Goal: Information Seeking & Learning: Learn about a topic

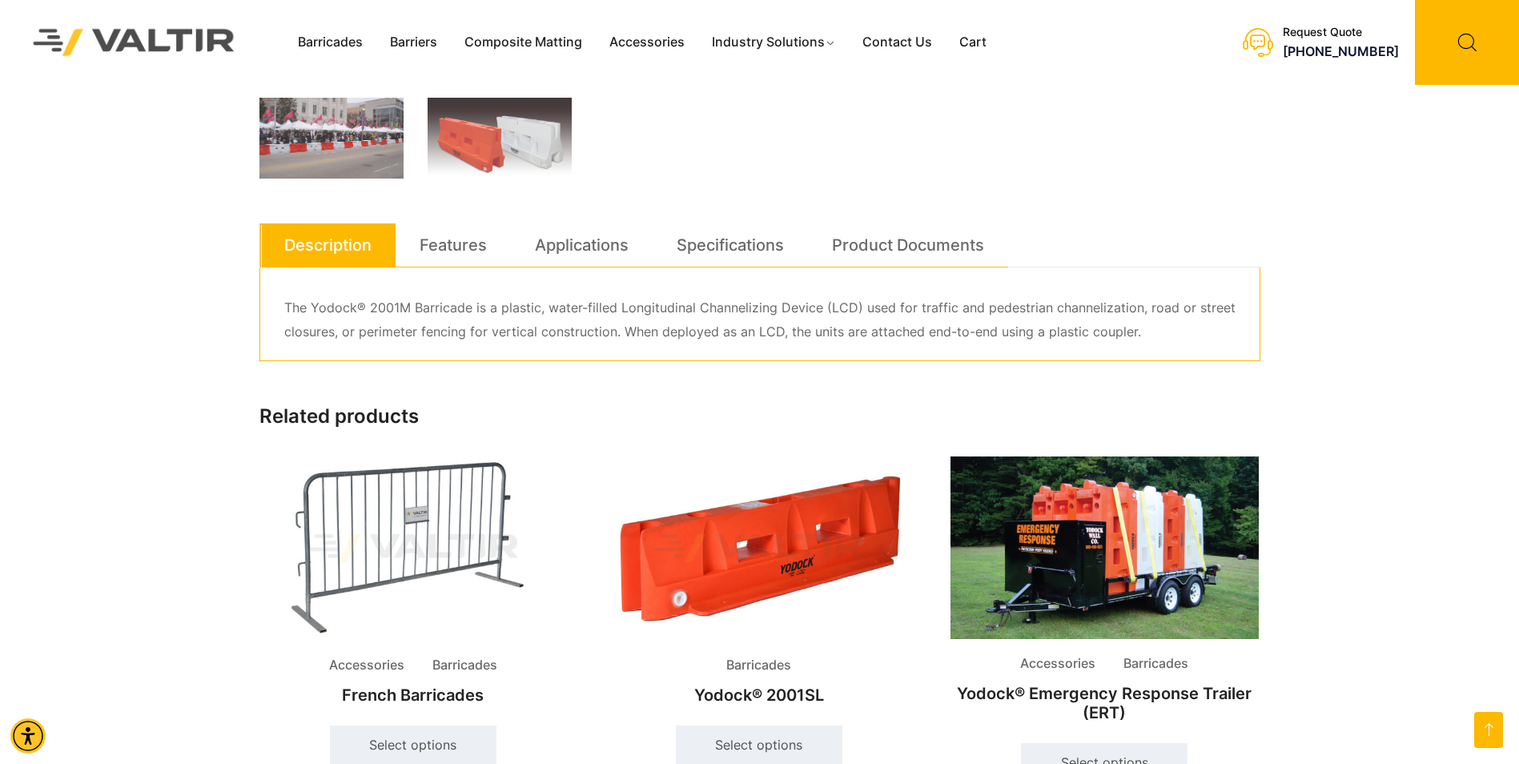
scroll to position [961, 0]
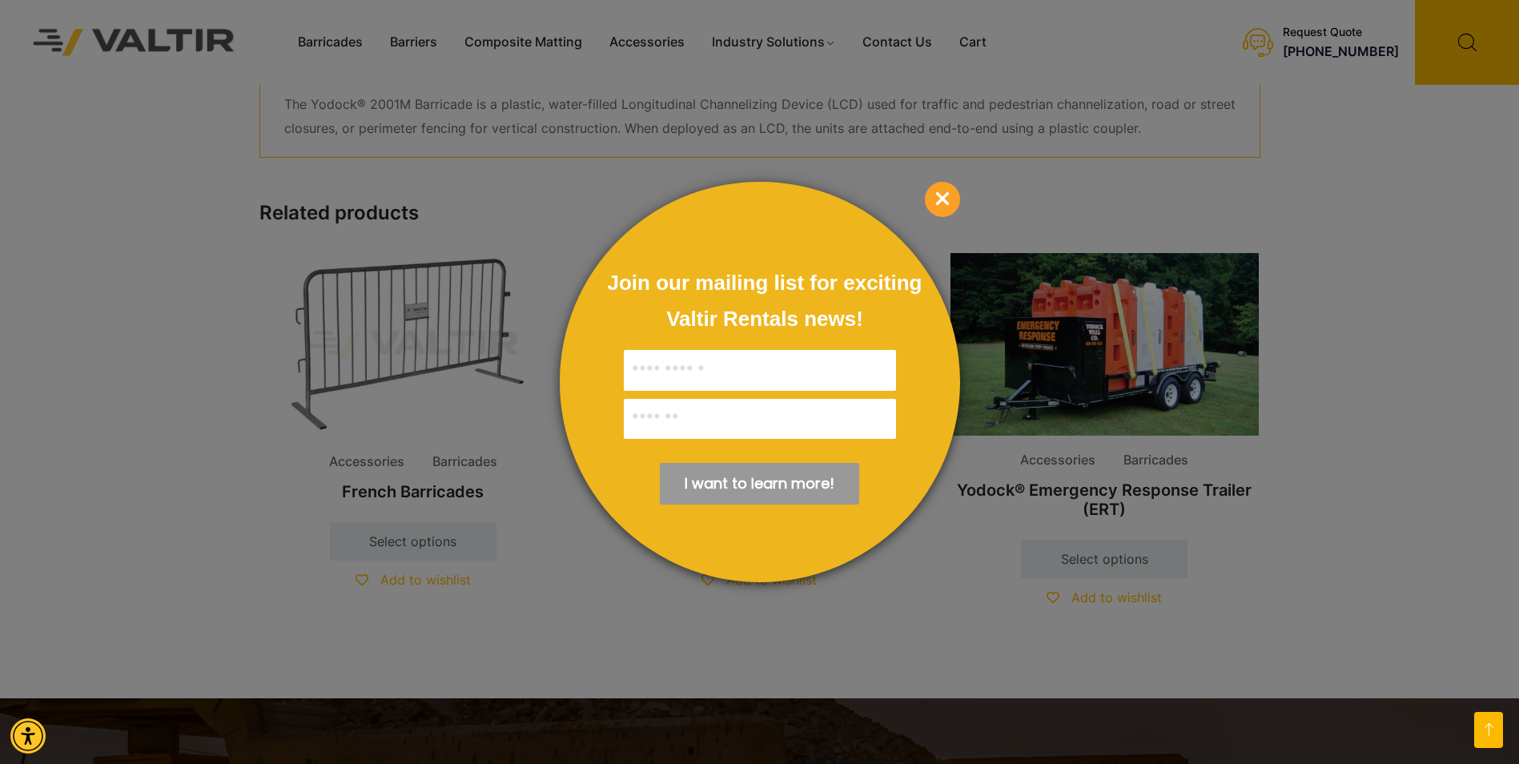
click at [936, 196] on span "×" at bounding box center [942, 199] width 35 height 35
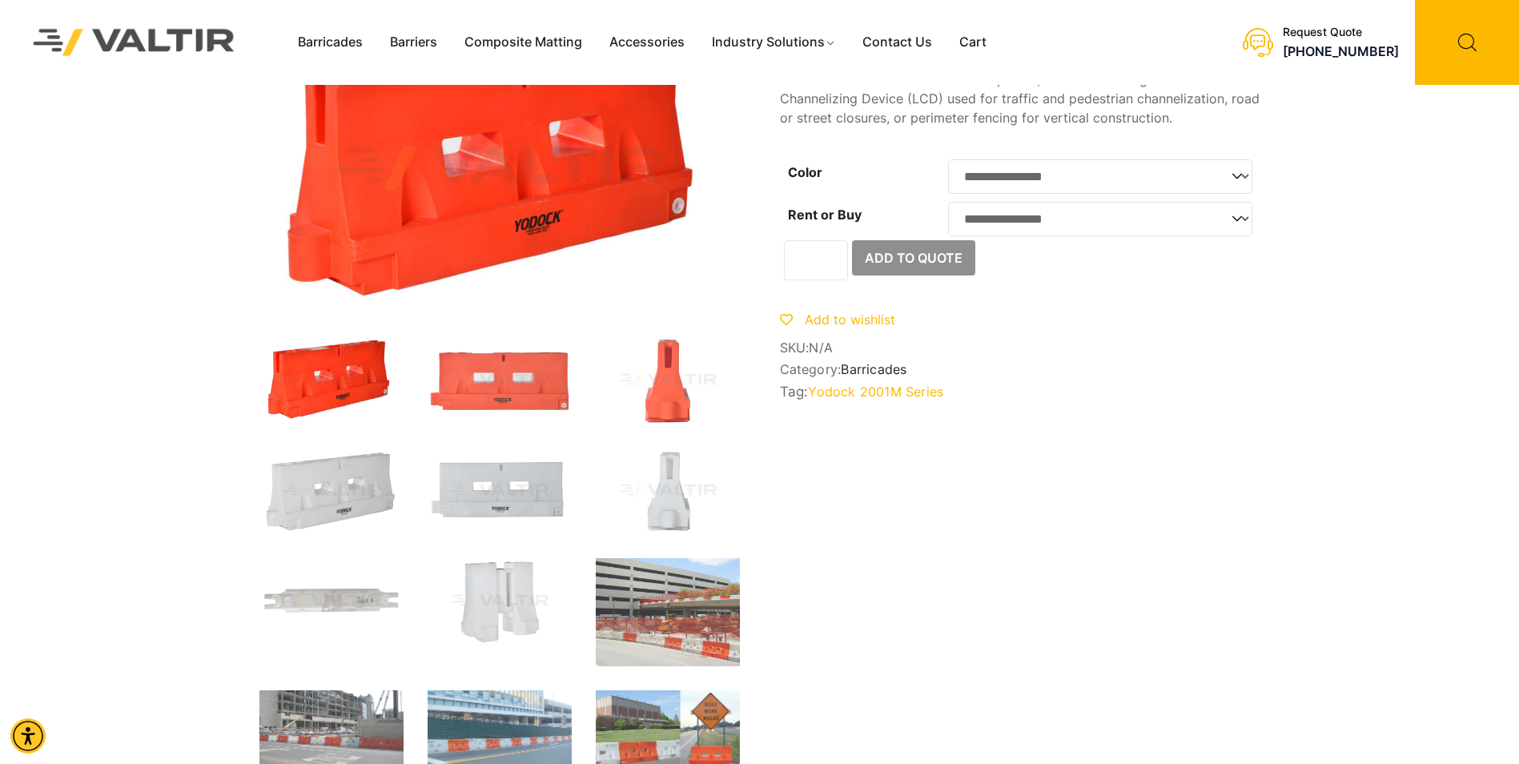
scroll to position [0, 0]
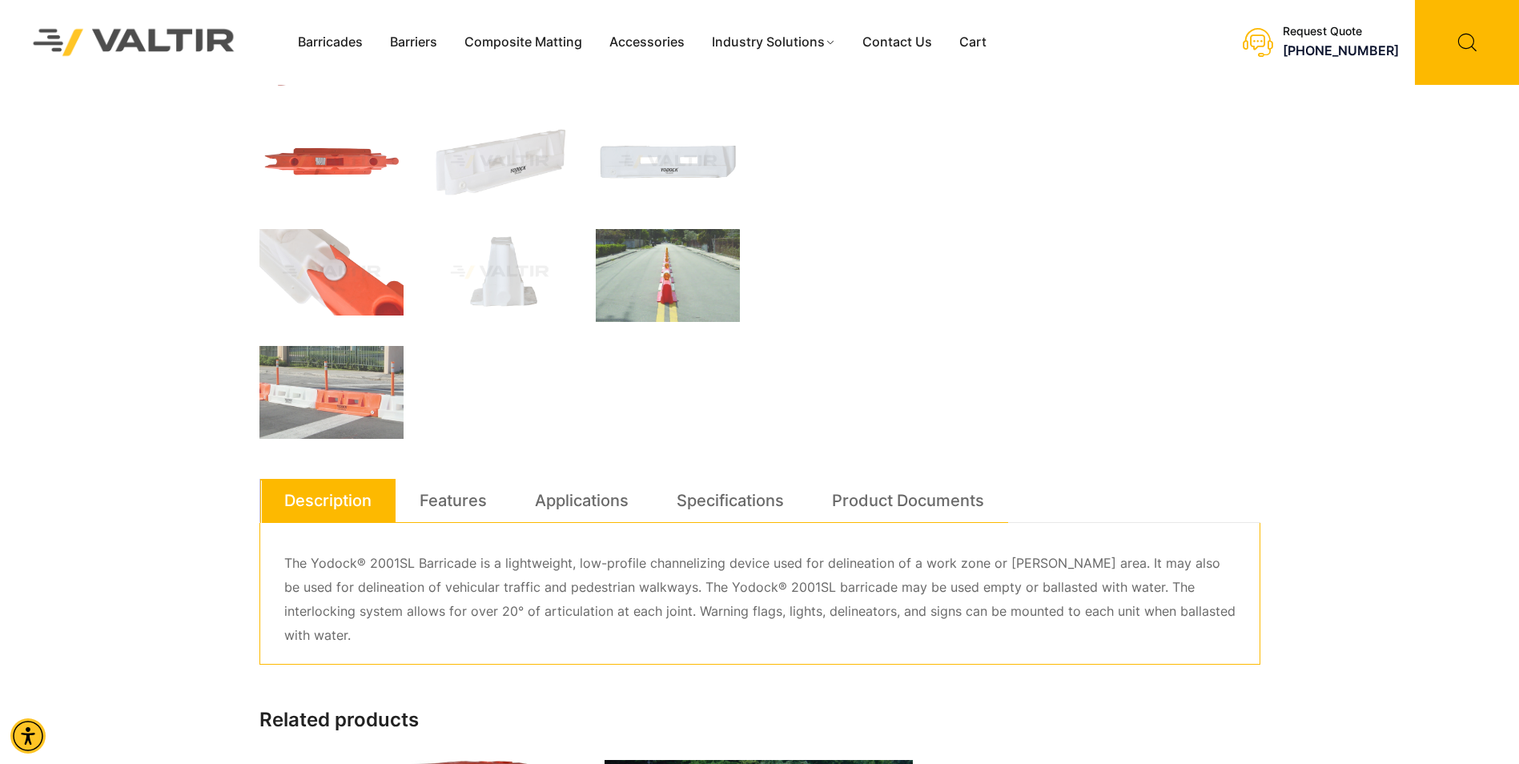
scroll to position [480, 0]
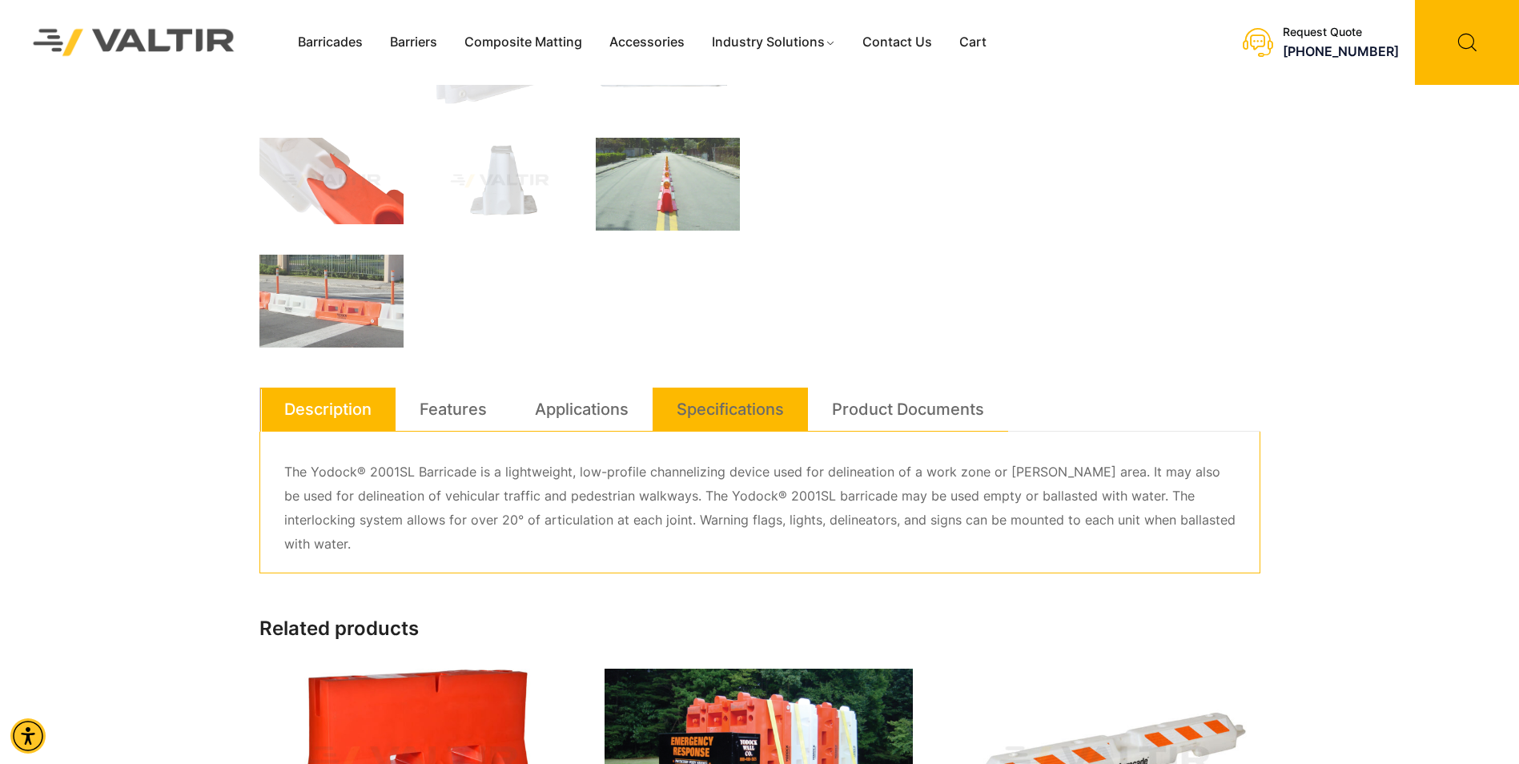
click at [710, 411] on link "Specifications" at bounding box center [730, 409] width 107 height 43
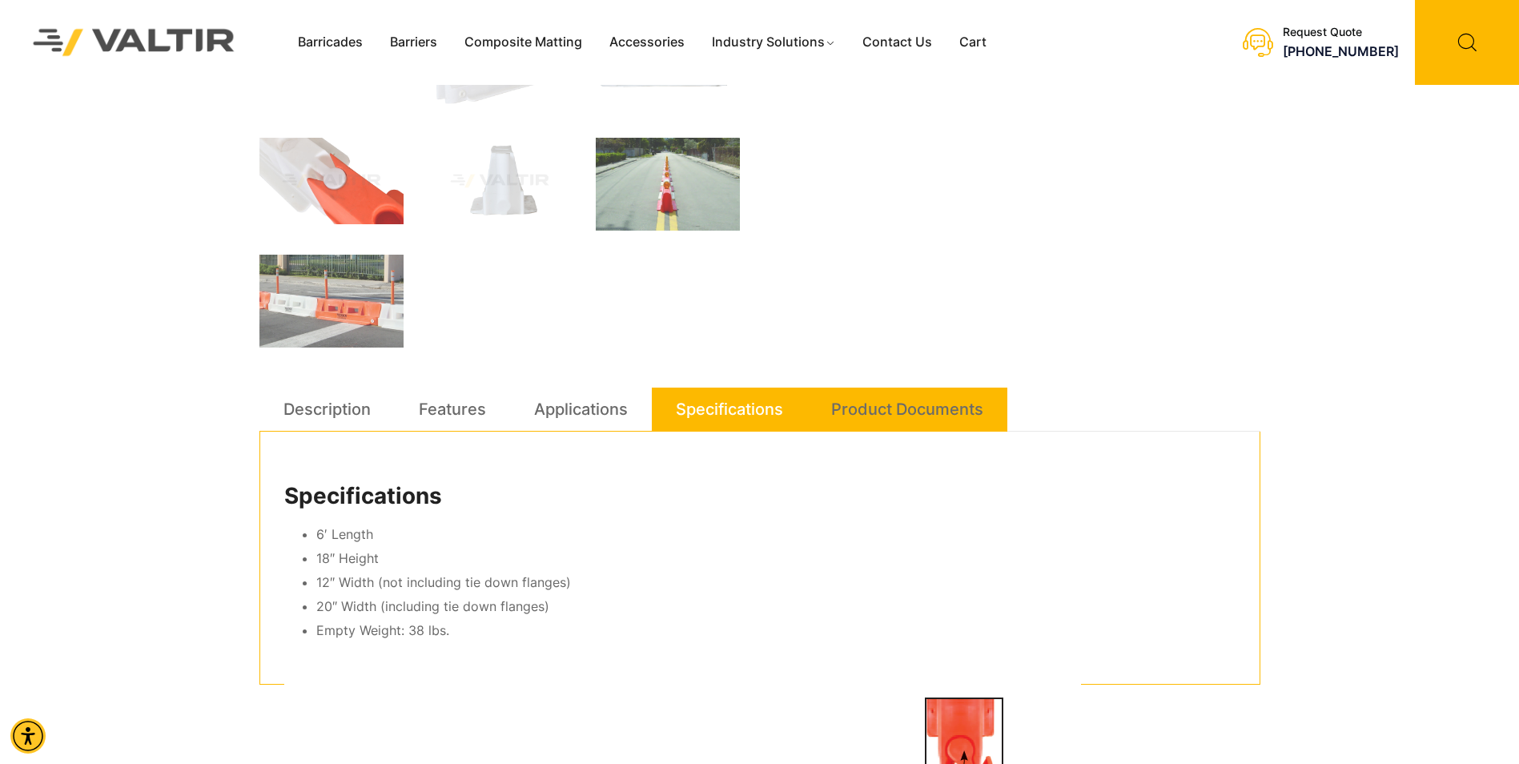
click at [890, 409] on link "Product Documents" at bounding box center [907, 409] width 152 height 43
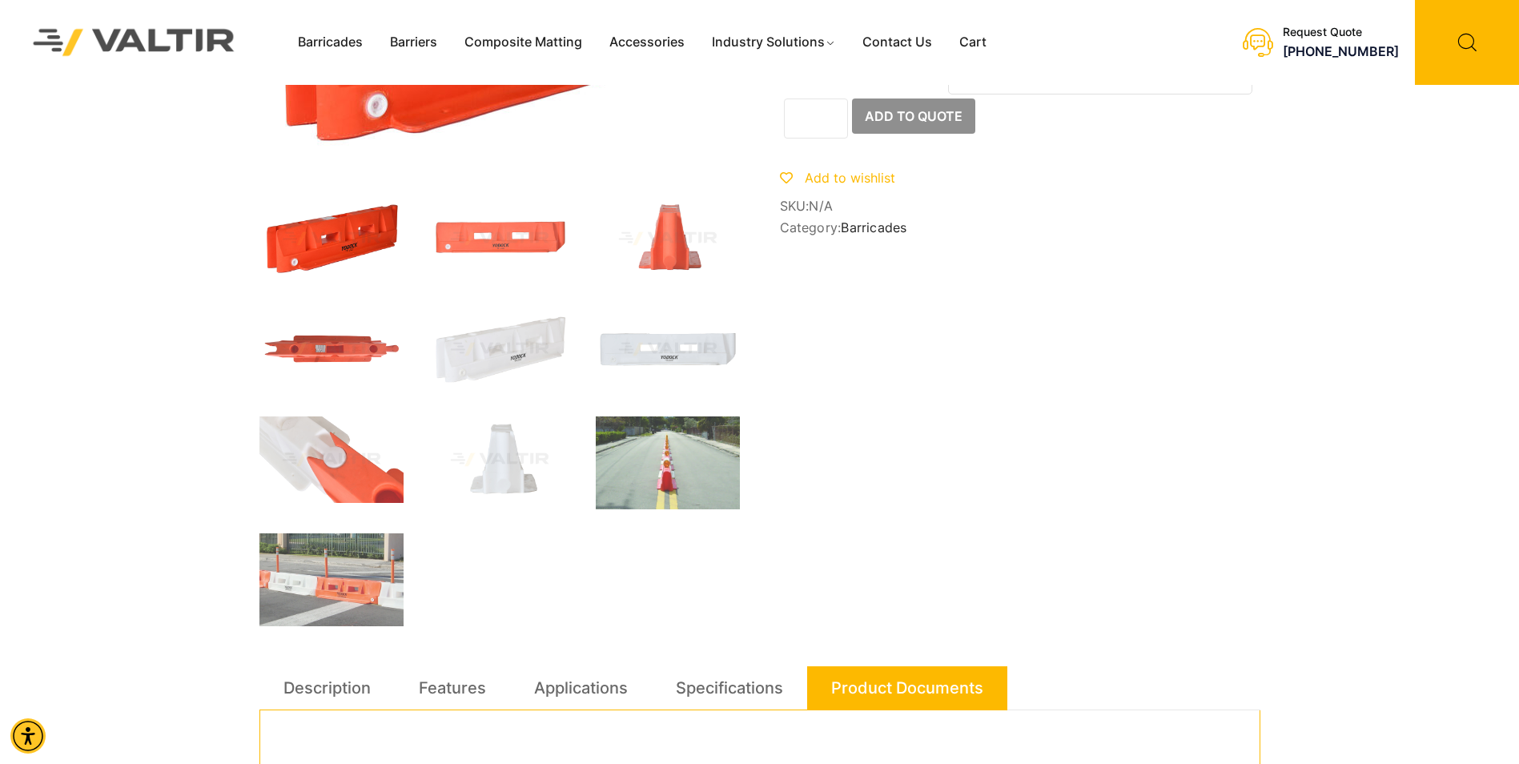
scroll to position [0, 0]
